Goal: Task Accomplishment & Management: Manage account settings

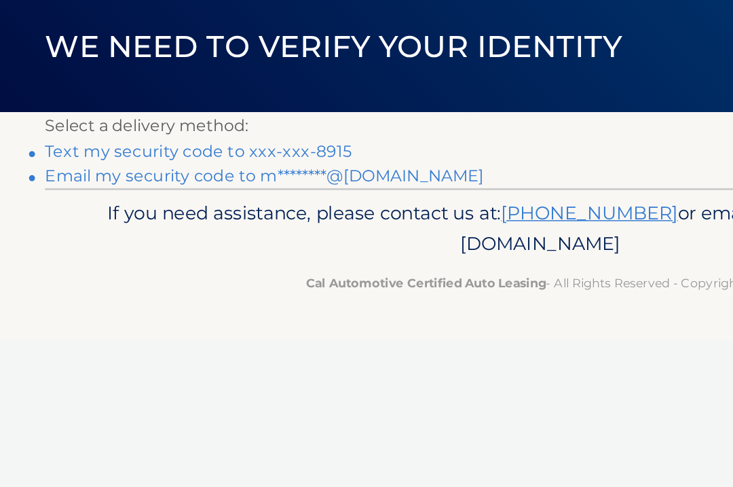
click at [70, 187] on link "Text my security code to xxx-xxx-8915" at bounding box center [135, 193] width 208 height 13
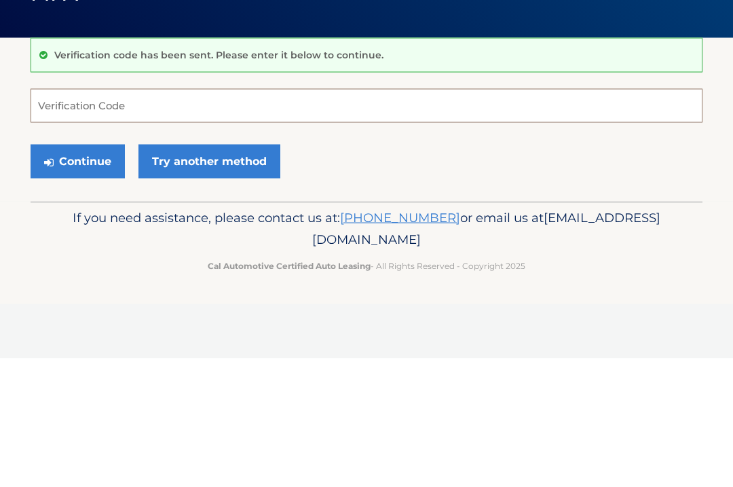
click at [71, 217] on input "Verification Code" at bounding box center [367, 234] width 672 height 34
type input "978984"
click at [77, 273] on button "Continue" at bounding box center [78, 290] width 94 height 34
click at [69, 289] on button "Continue" at bounding box center [78, 290] width 94 height 34
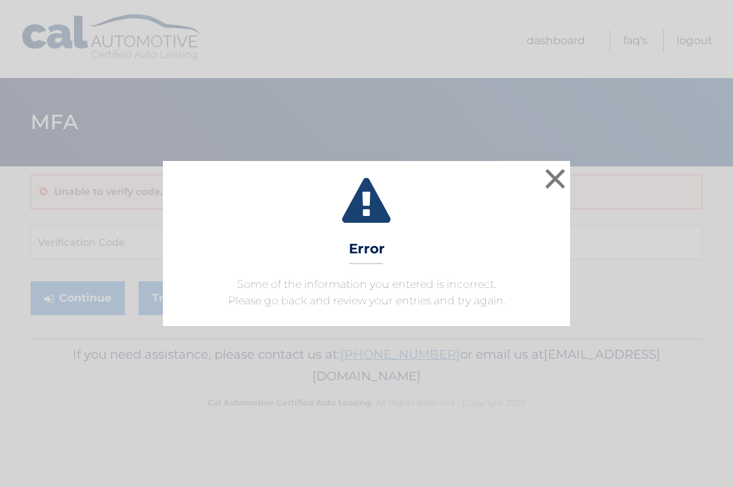
click at [557, 189] on button "×" at bounding box center [555, 178] width 27 height 27
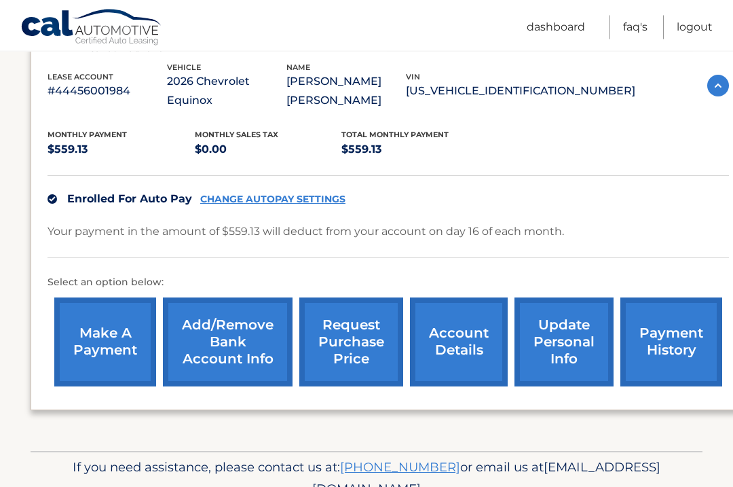
scroll to position [245, 0]
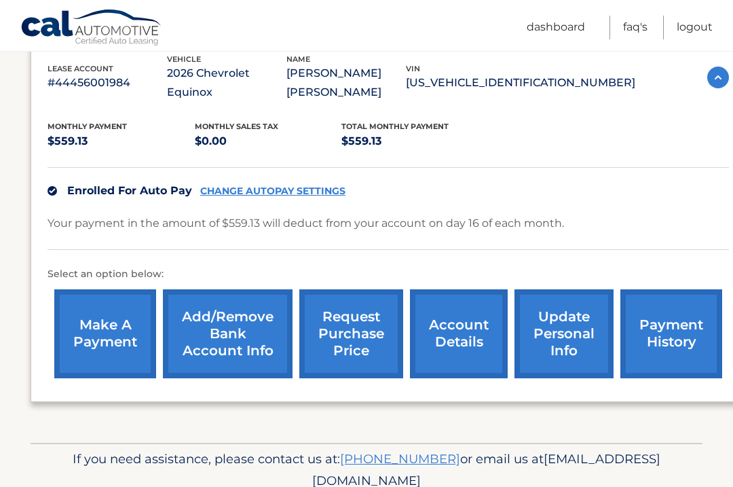
click at [469, 317] on link "account details" at bounding box center [459, 333] width 98 height 89
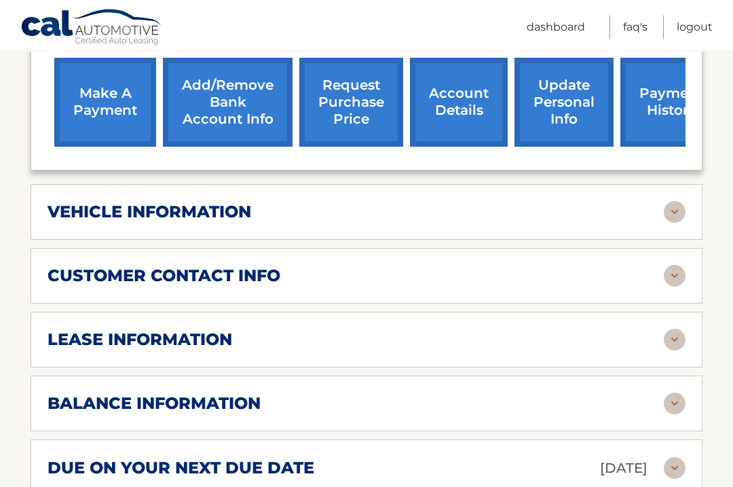
scroll to position [495, 0]
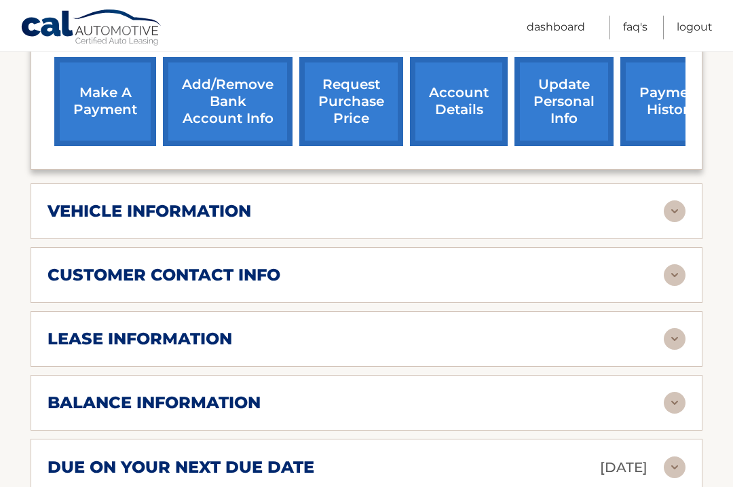
click at [670, 328] on img at bounding box center [675, 339] width 22 height 22
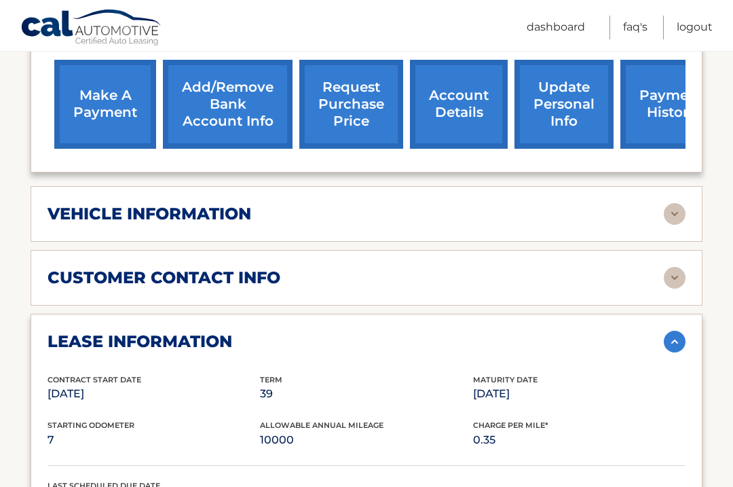
scroll to position [492, 0]
